Goal: Information Seeking & Learning: Learn about a topic

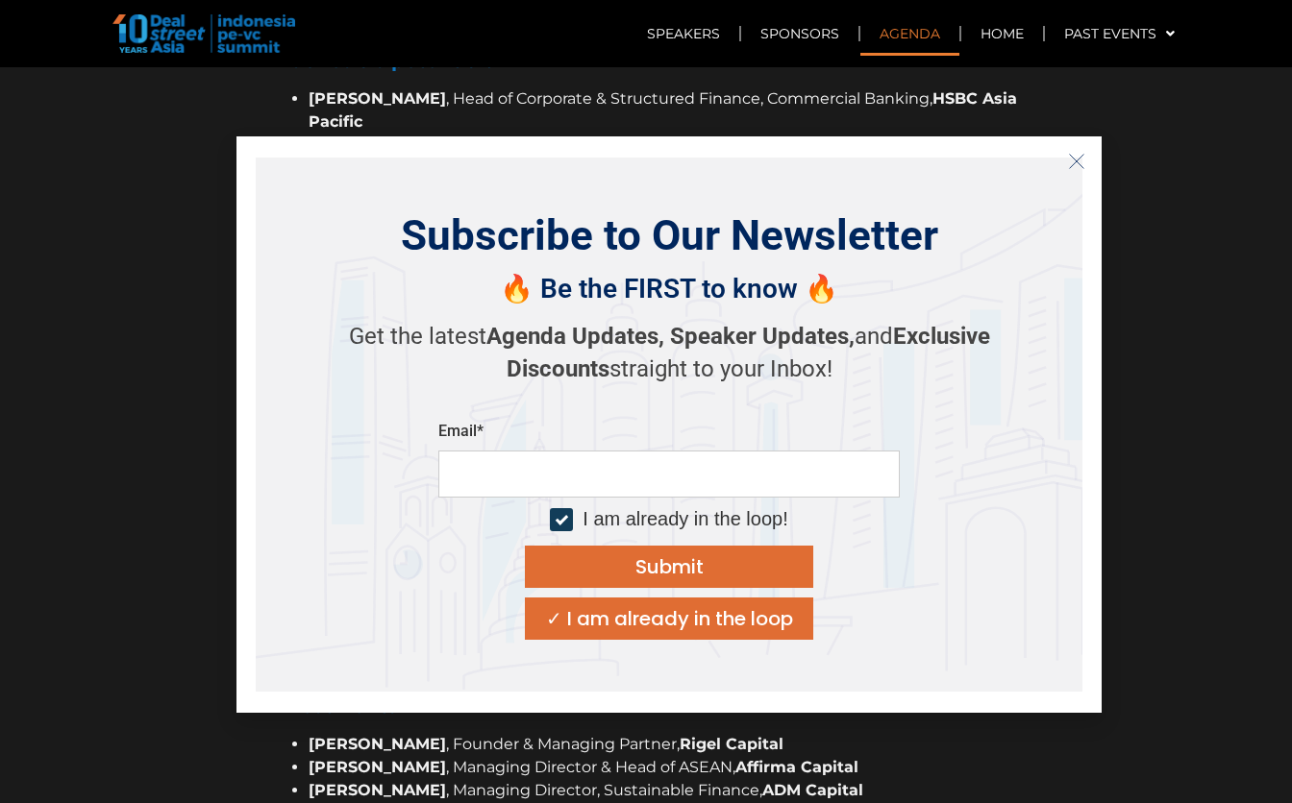
scroll to position [1613, 0]
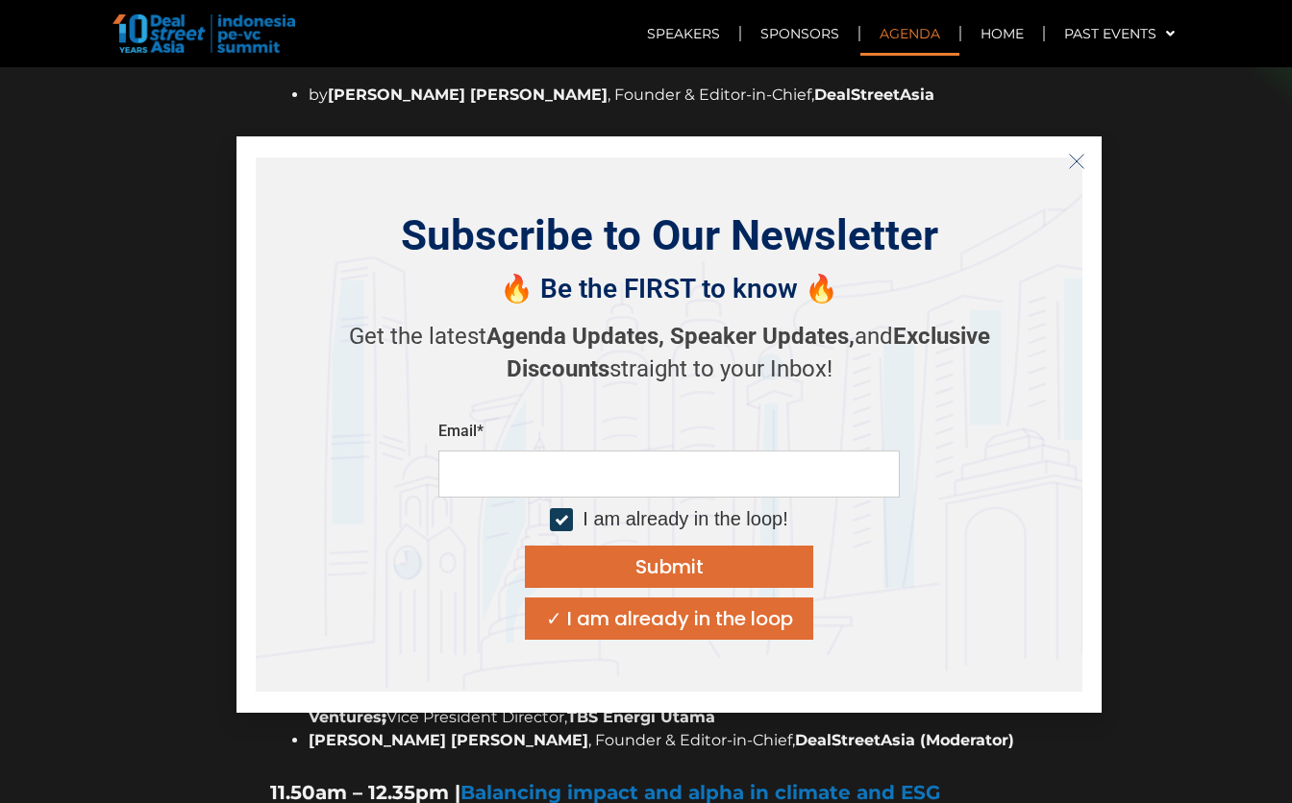
click at [674, 623] on div "✓ I am already in the loop" at bounding box center [669, 618] width 247 height 19
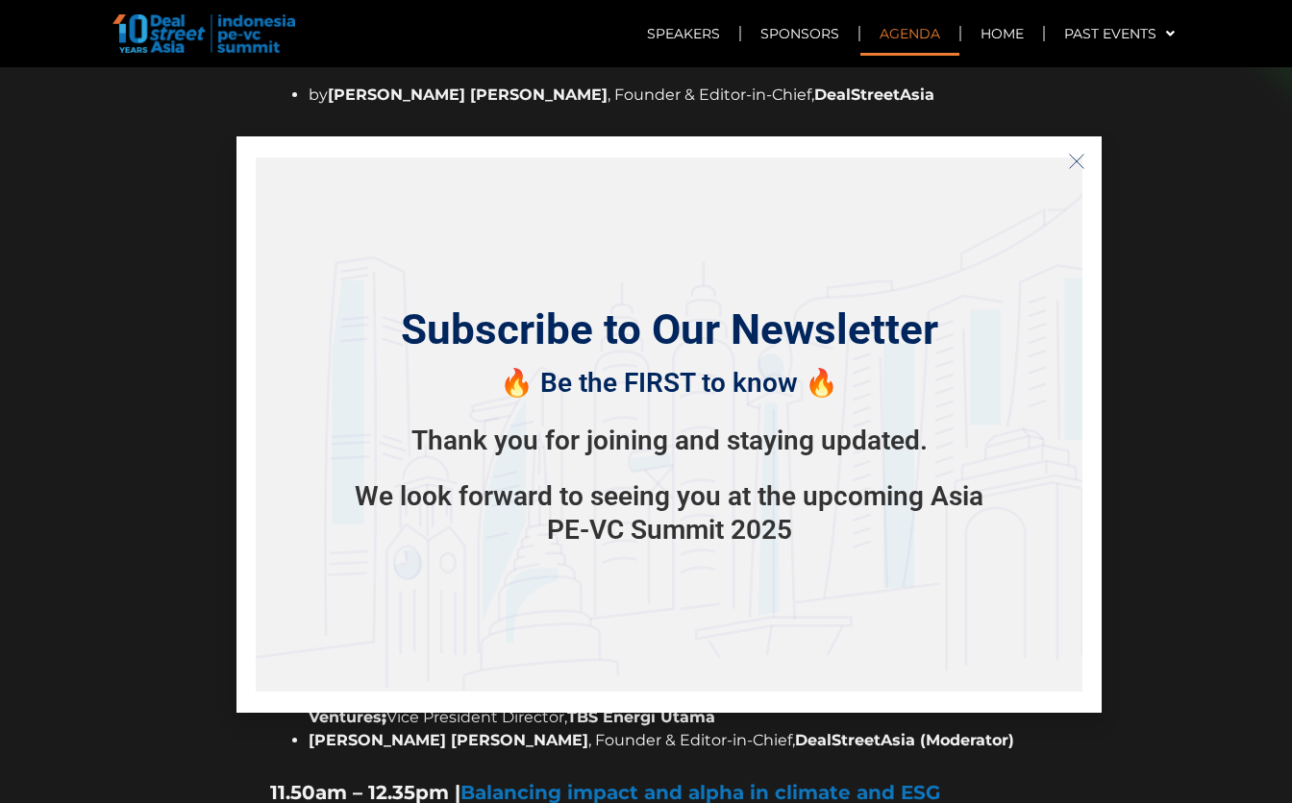
click at [1079, 169] on icon "Close" at bounding box center [1076, 161] width 17 height 17
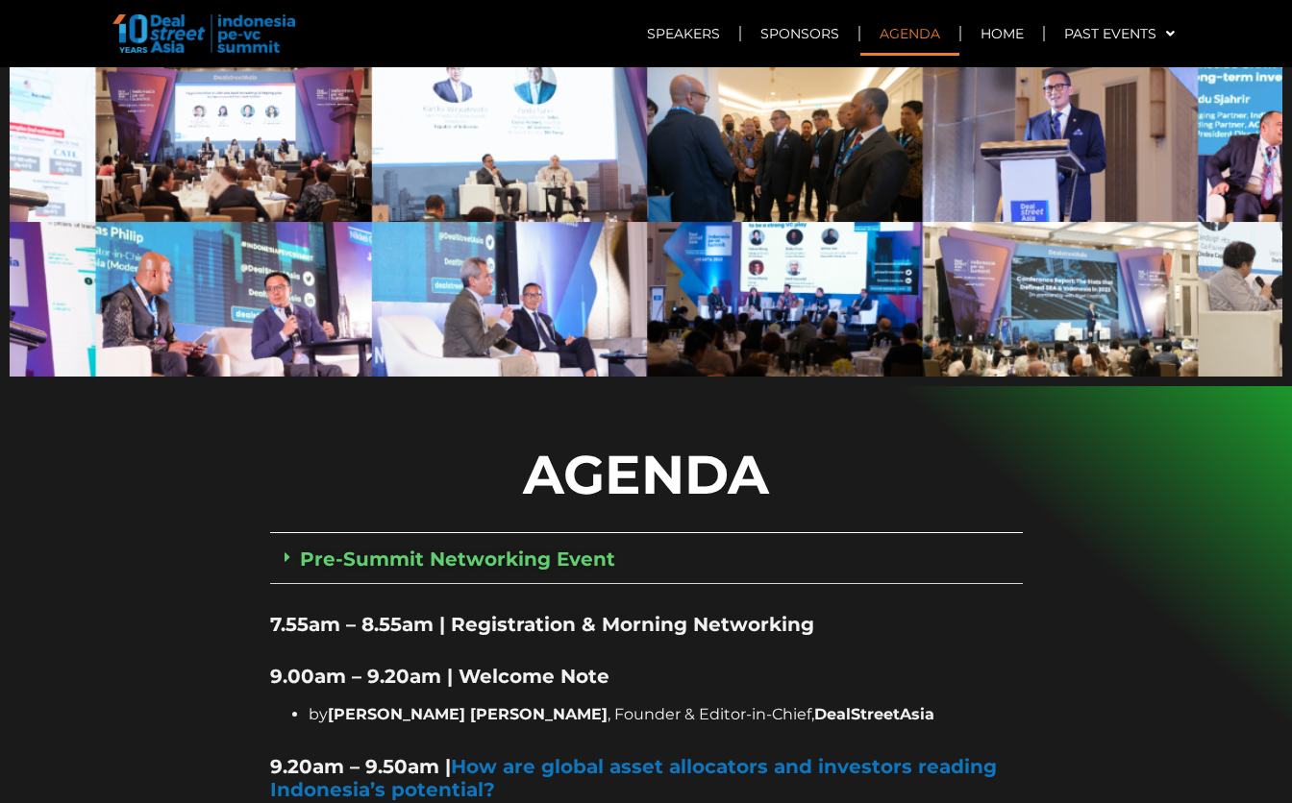
scroll to position [950, 0]
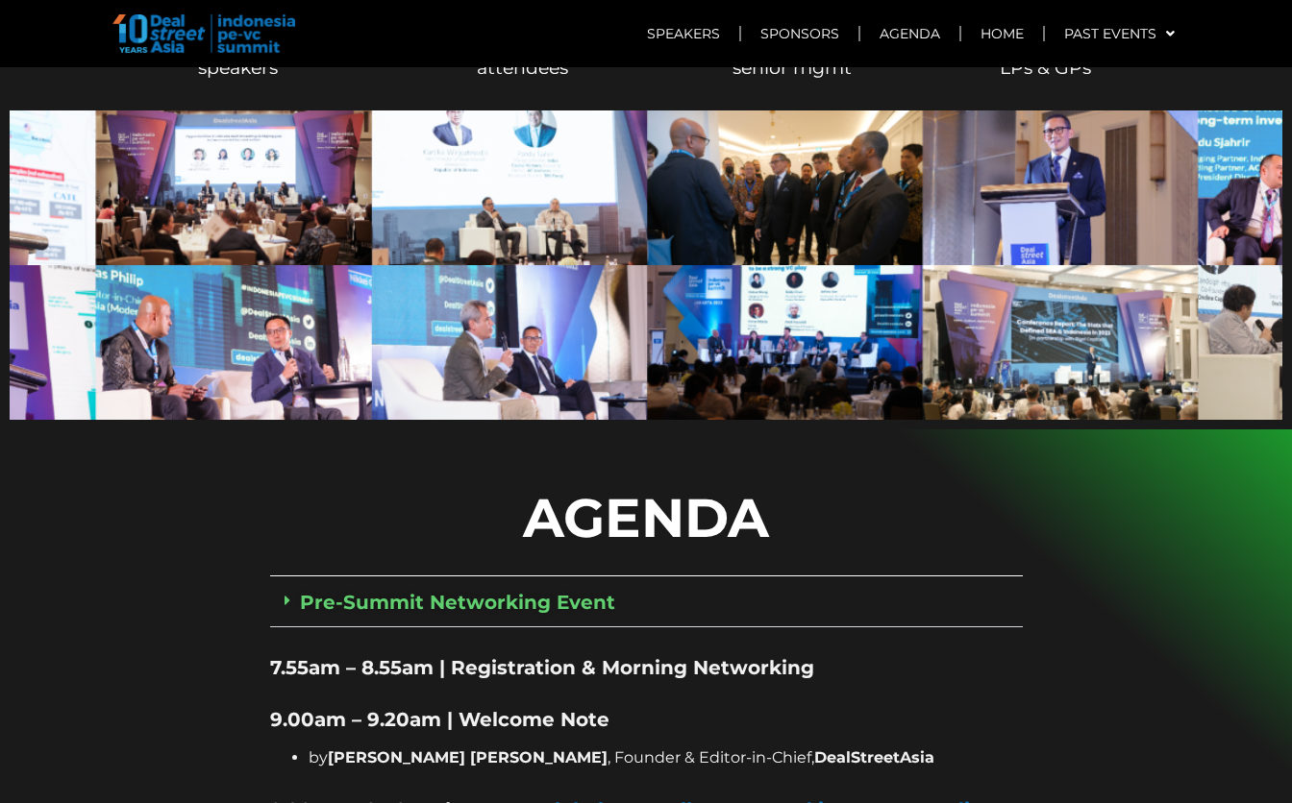
click at [287, 593] on icon at bounding box center [287, 600] width 6 height 15
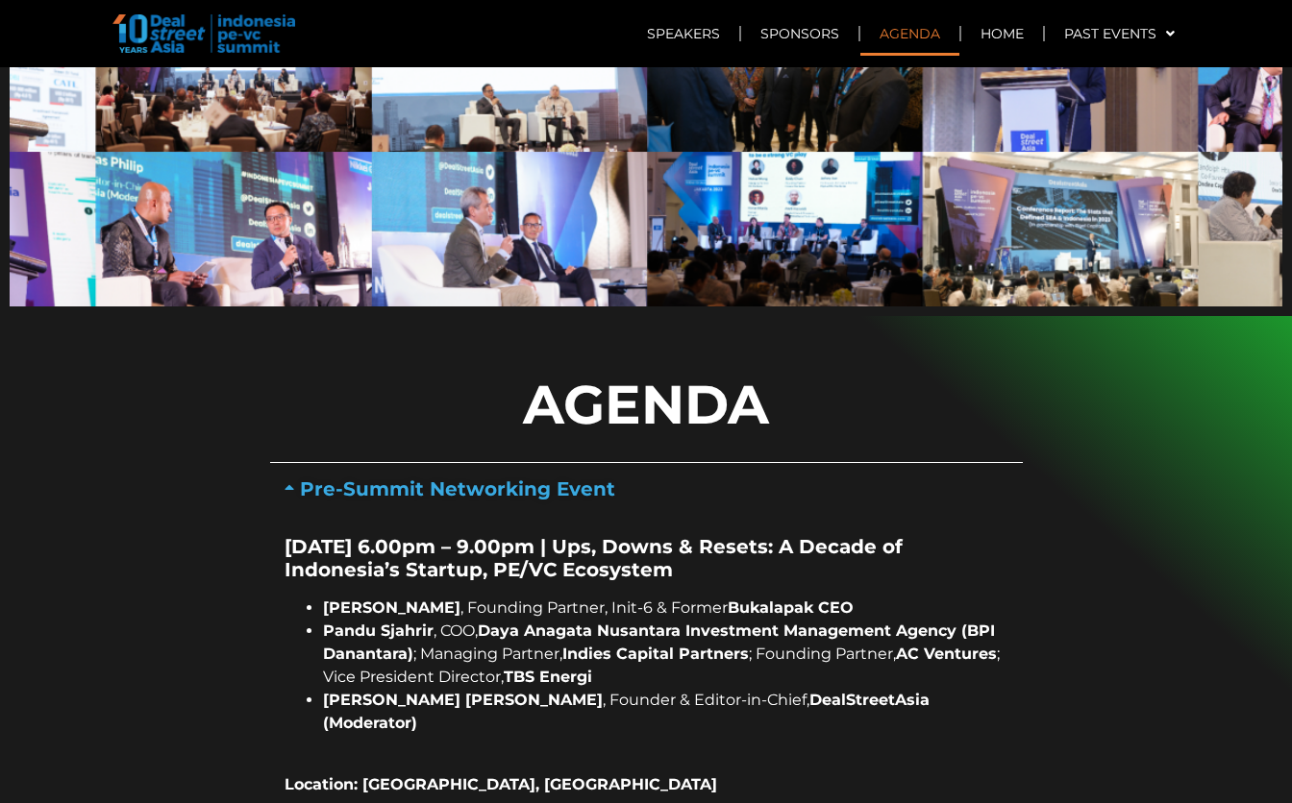
scroll to position [1068, 0]
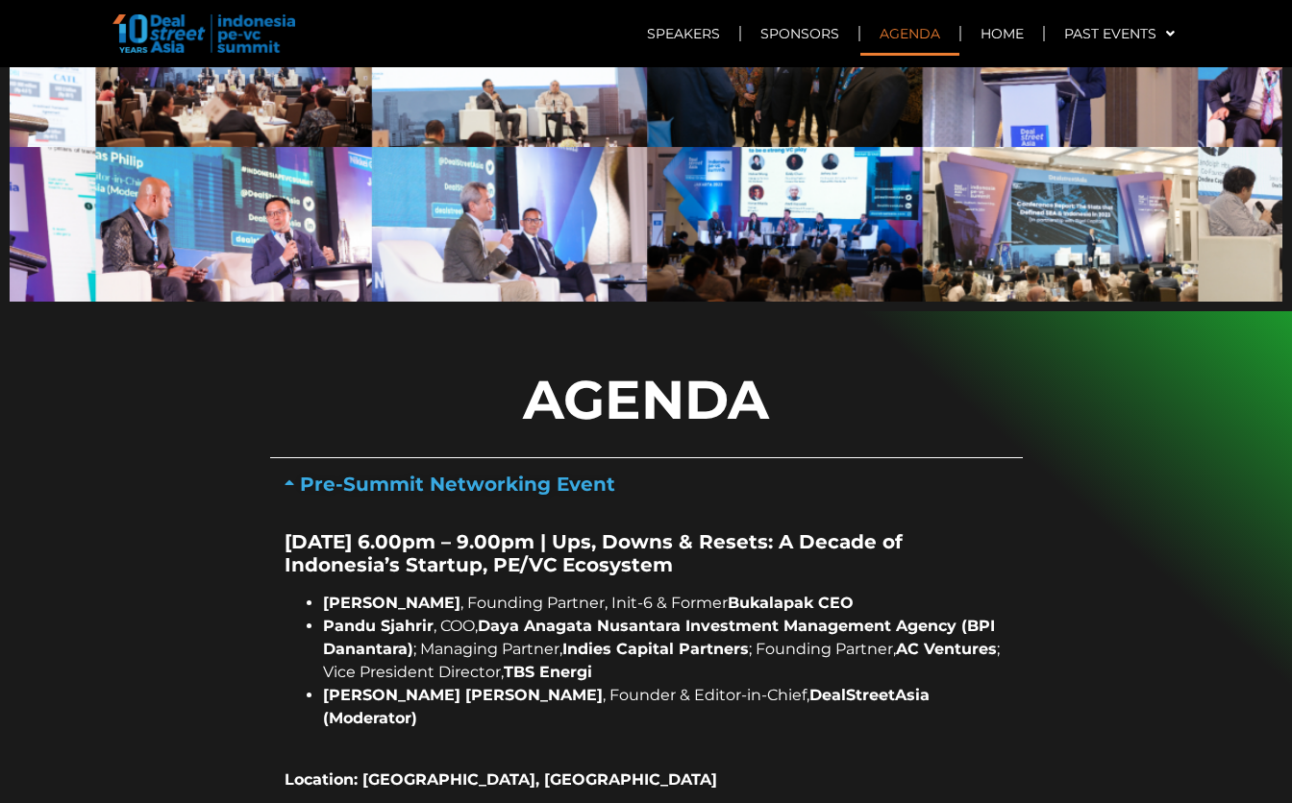
click at [290, 475] on icon at bounding box center [291, 482] width 15 height 15
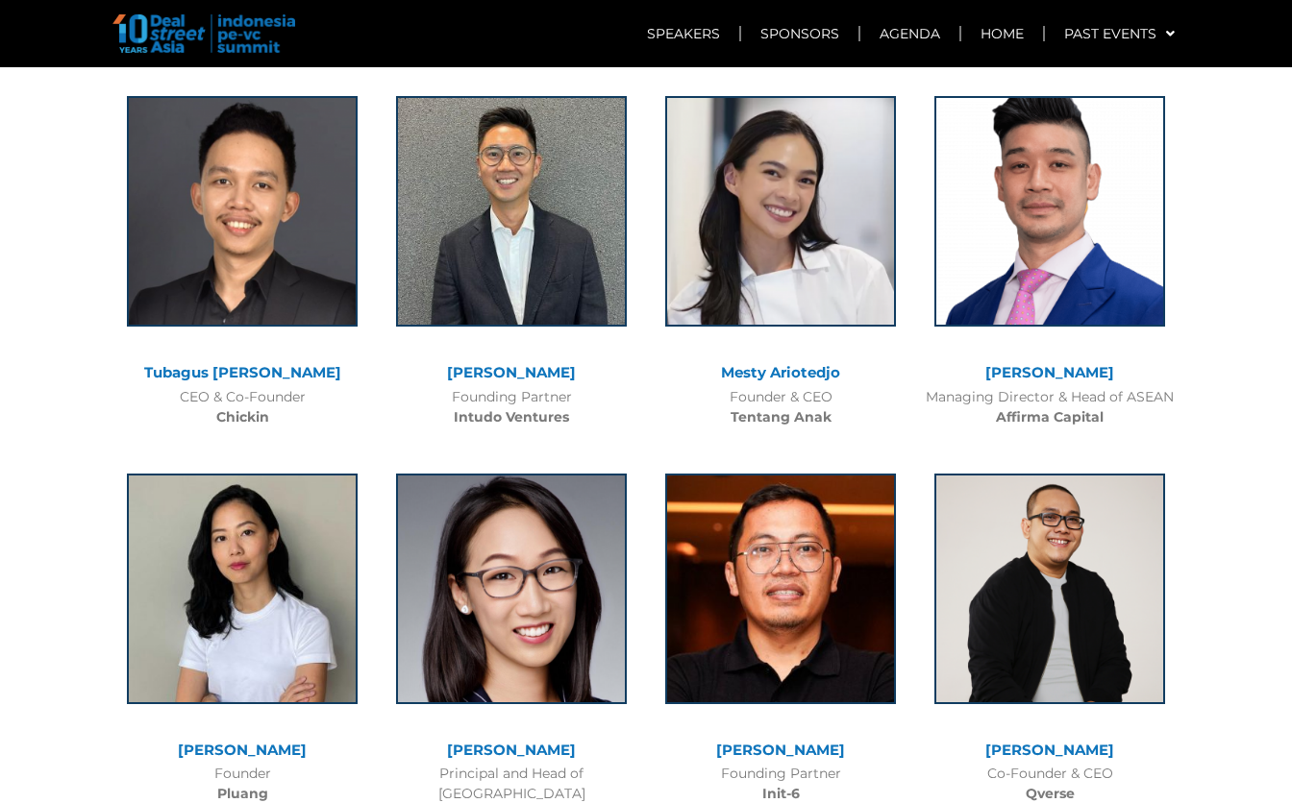
scroll to position [5667, 0]
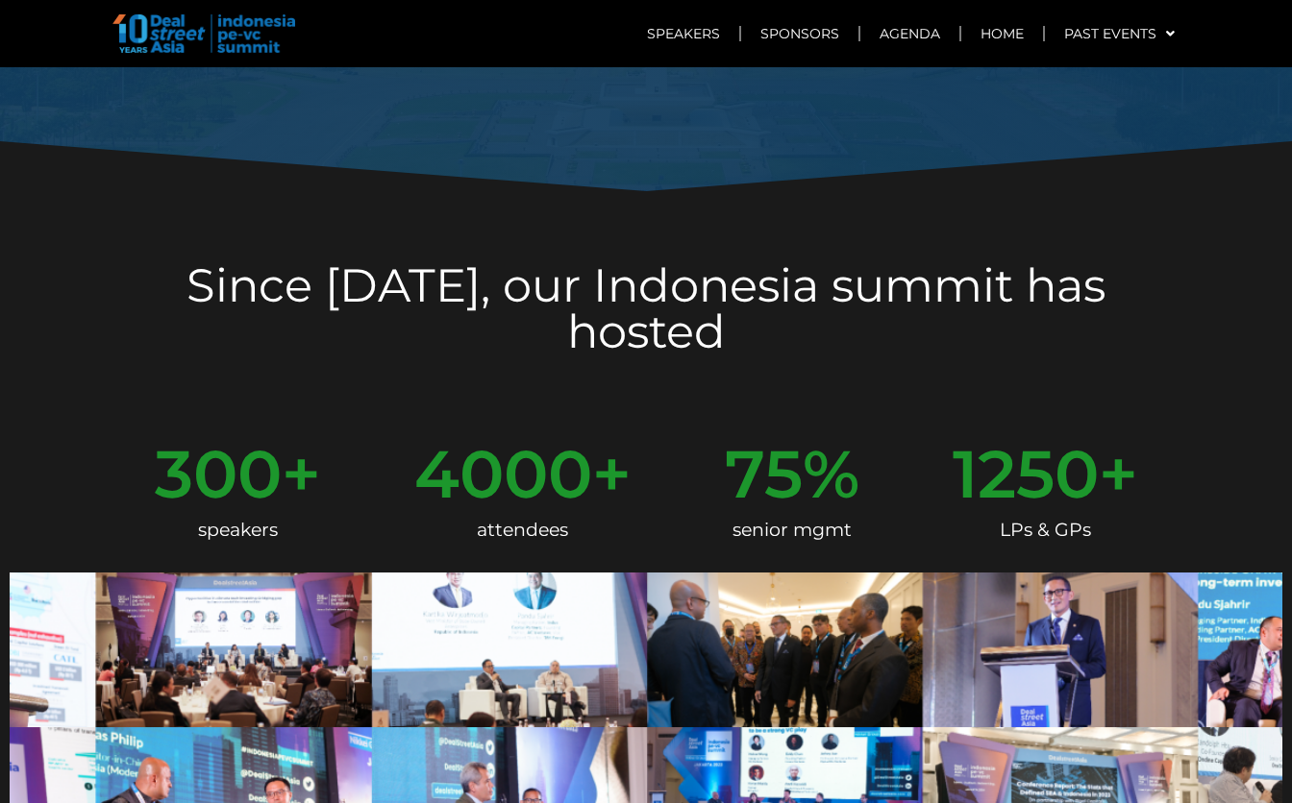
scroll to position [488, 0]
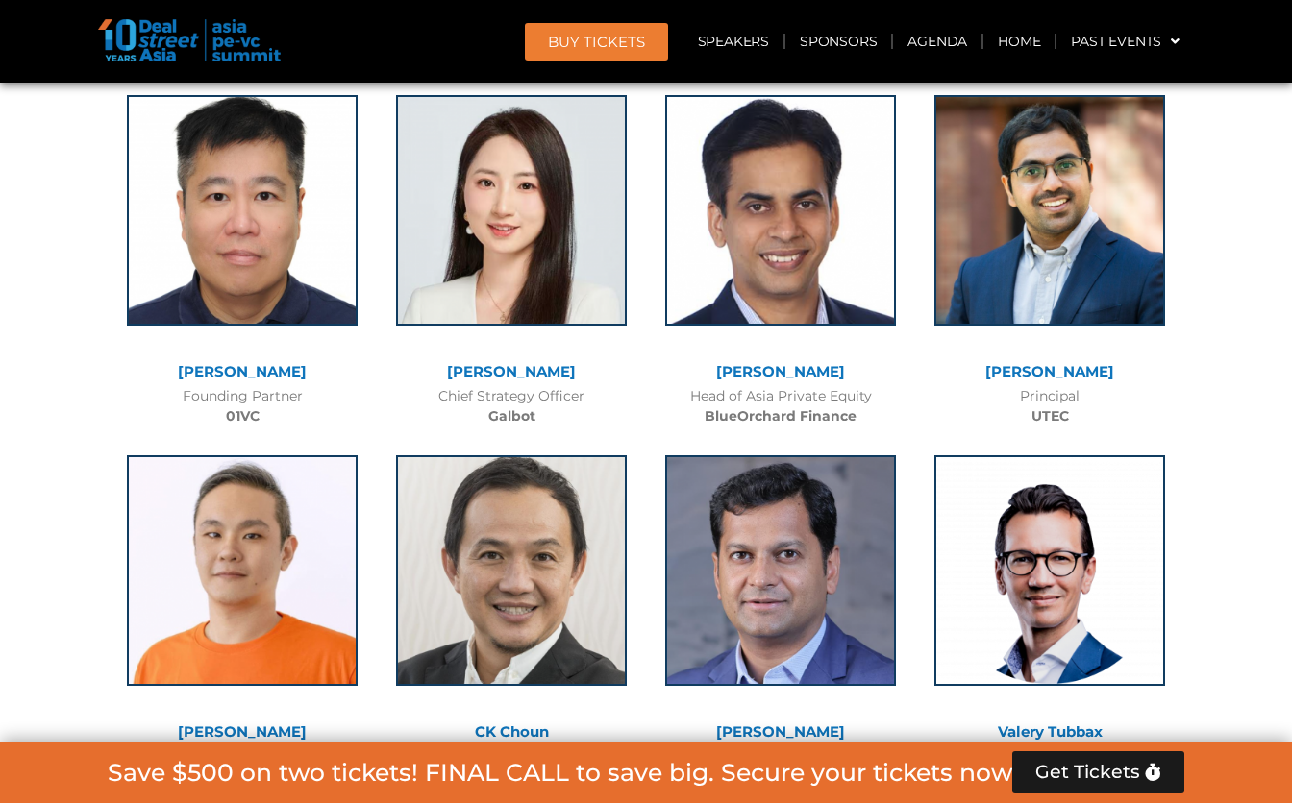
scroll to position [11113, 0]
